Goal: Book appointment/travel/reservation

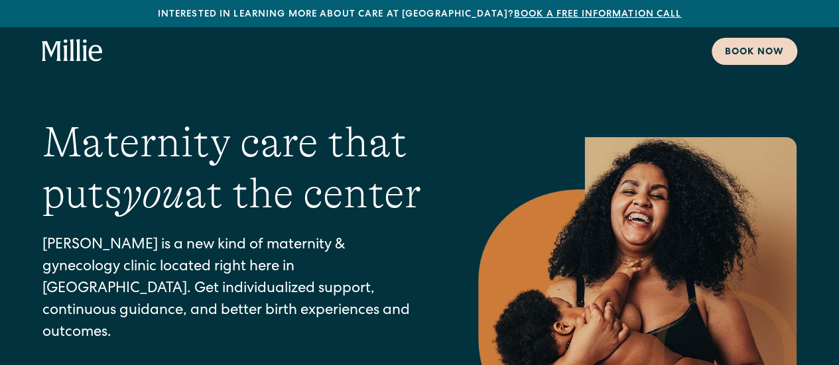
click at [752, 59] on div "Book now" at bounding box center [754, 53] width 59 height 14
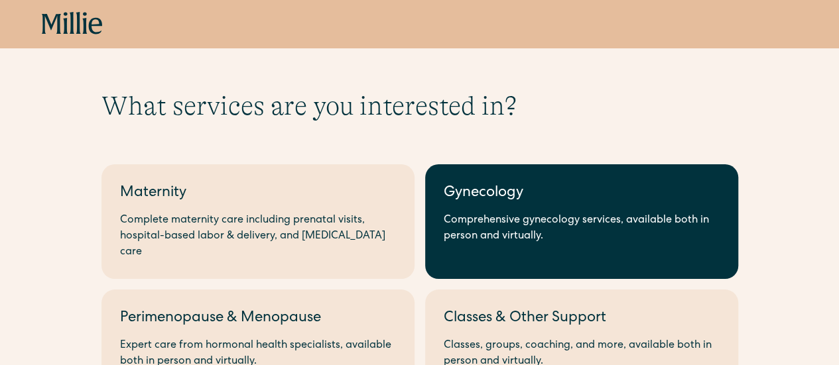
click at [688, 229] on div "Comprehensive gynecology services, available both in person and virtually." at bounding box center [582, 229] width 276 height 32
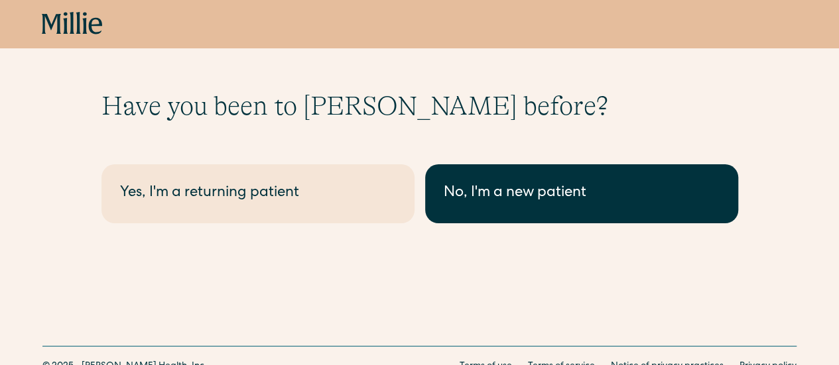
click at [483, 200] on div "No, I'm a new patient" at bounding box center [582, 194] width 276 height 22
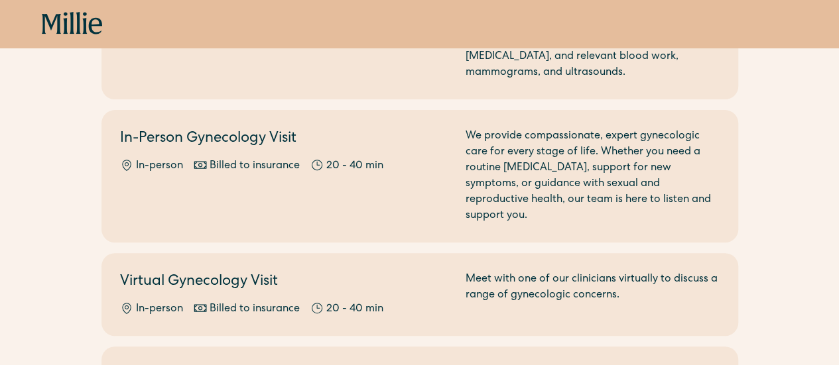
scroll to position [187, 0]
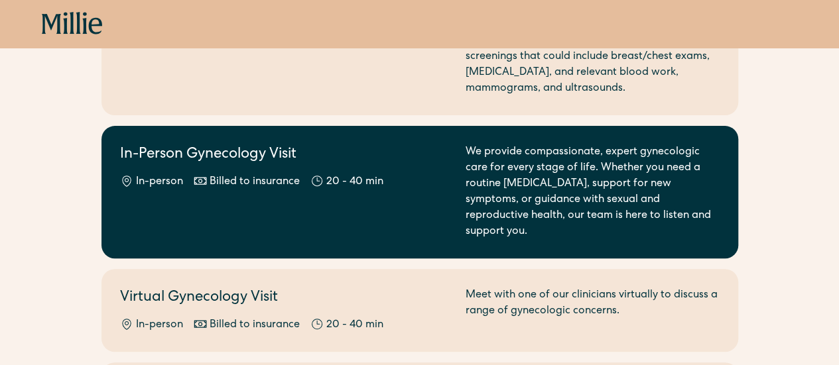
click at [442, 160] on h2 "In-Person Gynecology Visit" at bounding box center [285, 156] width 330 height 22
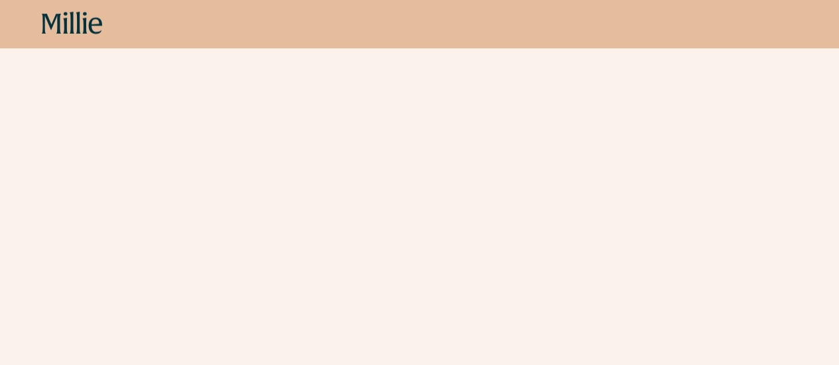
scroll to position [1801, 0]
